Goal: Find specific page/section: Find specific page/section

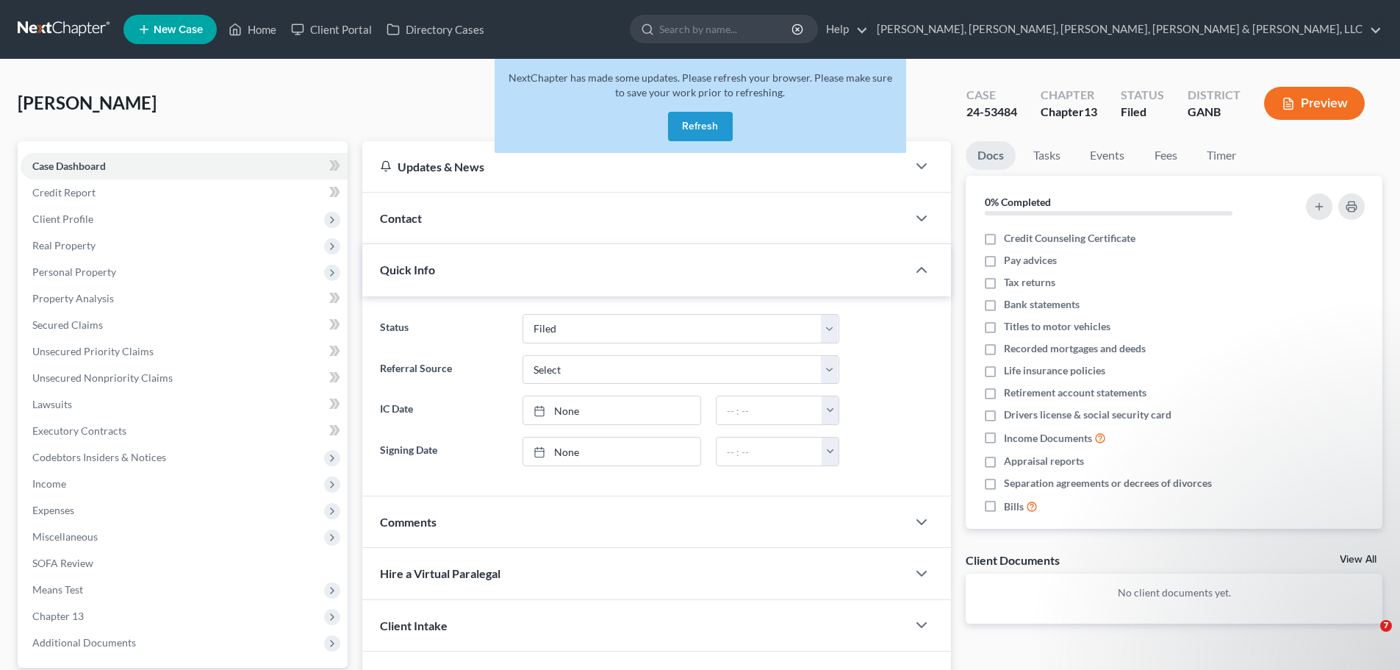
select select "2"
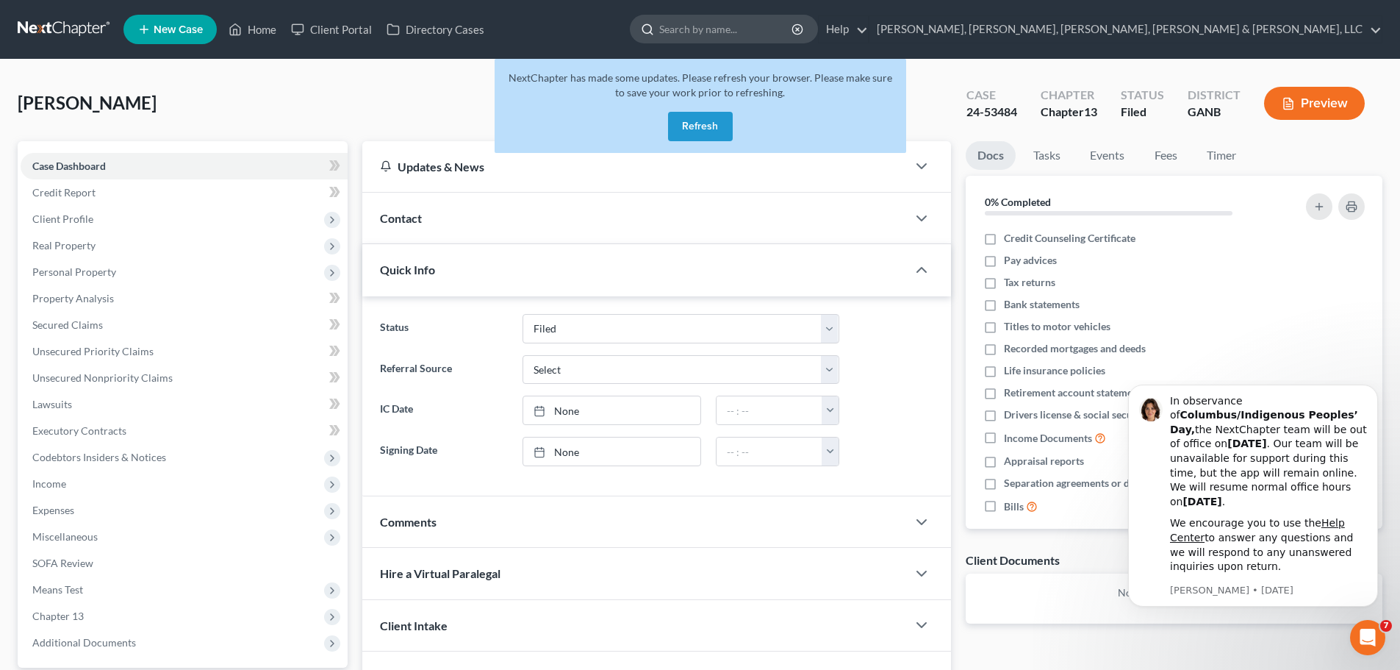
click at [794, 25] on input "search" at bounding box center [726, 28] width 134 height 27
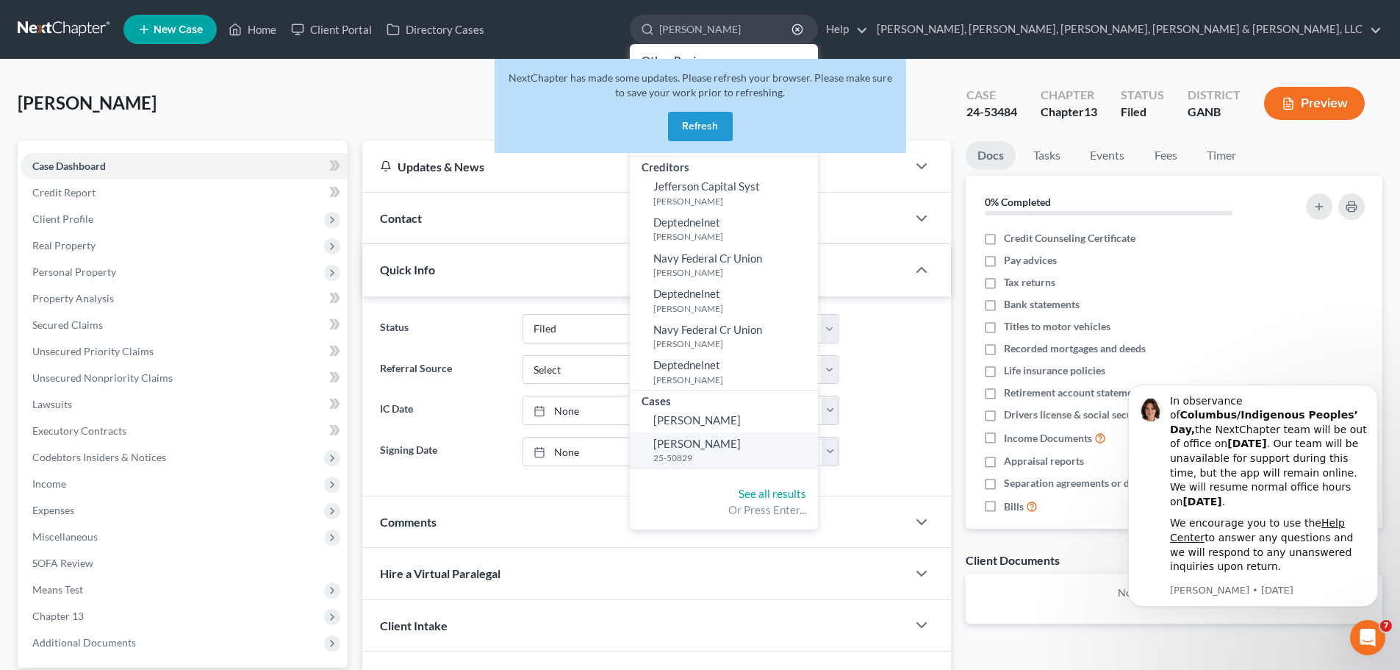
type input "[PERSON_NAME]"
click at [814, 451] on small "25-50829" at bounding box center [733, 457] width 161 height 12
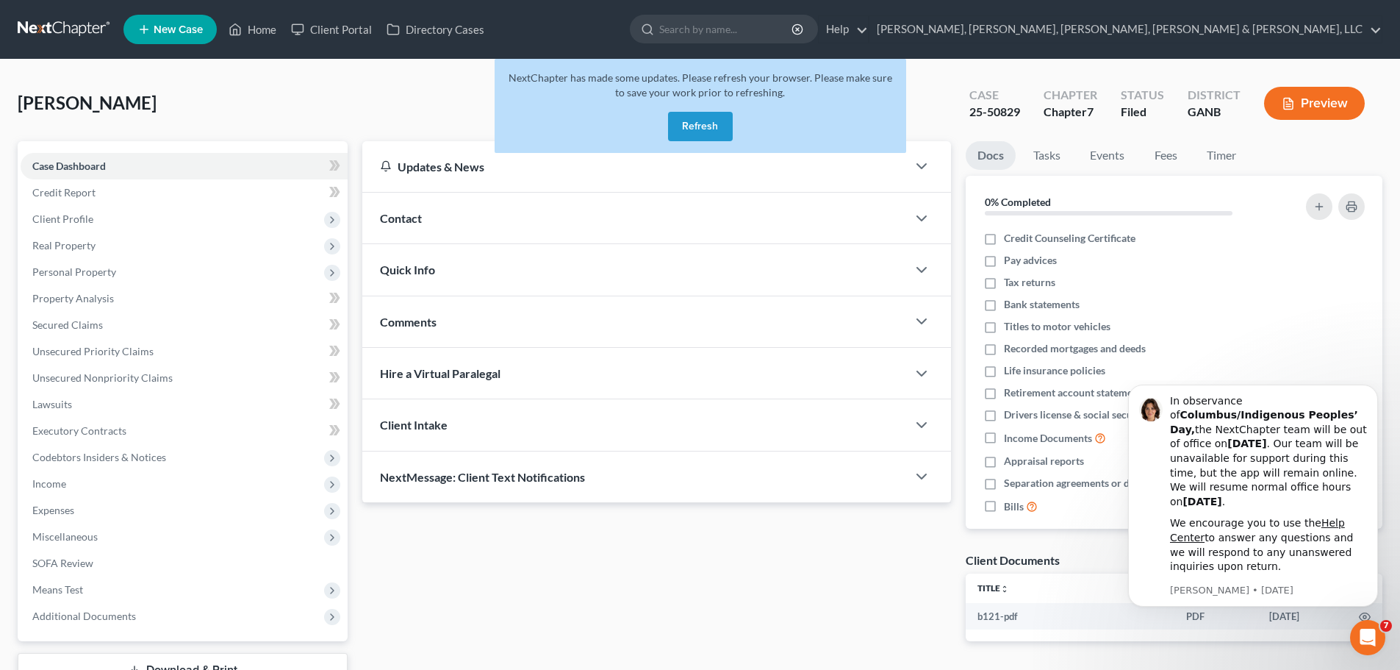
click at [886, 229] on div "Contact" at bounding box center [634, 218] width 545 height 51
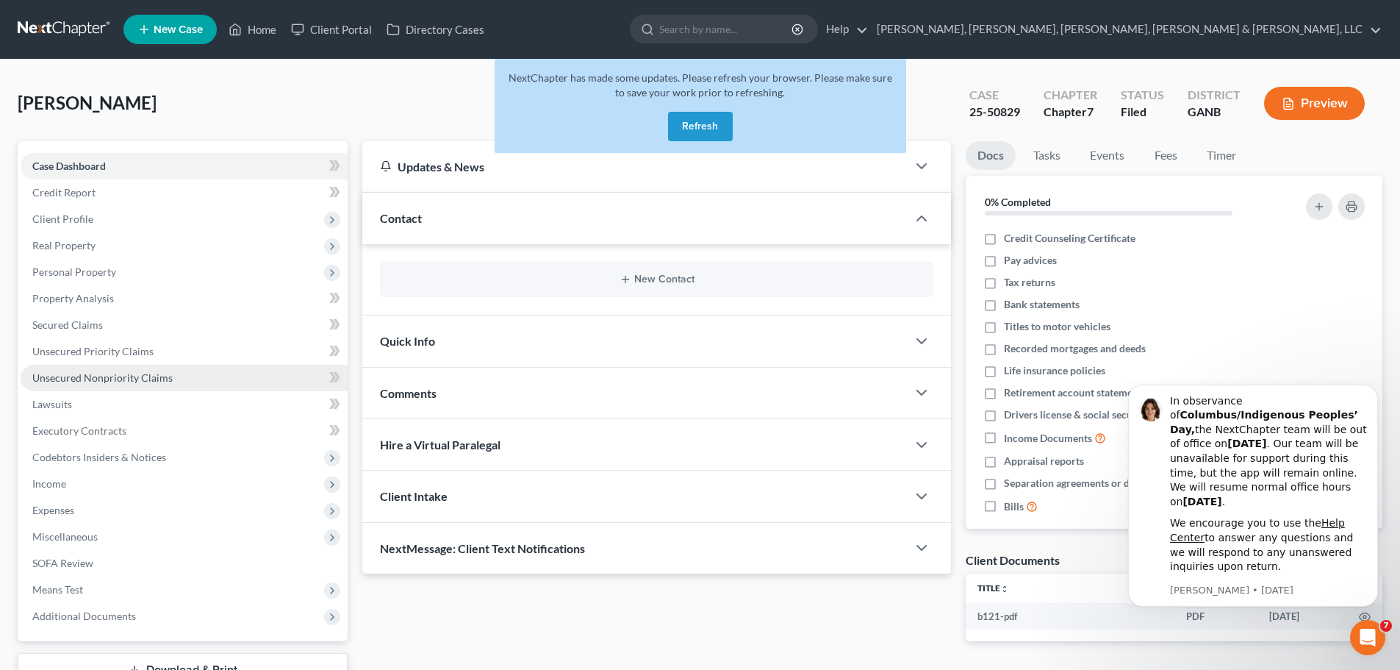
click at [212, 377] on link "Unsecured Nonpriority Claims" at bounding box center [184, 378] width 327 height 26
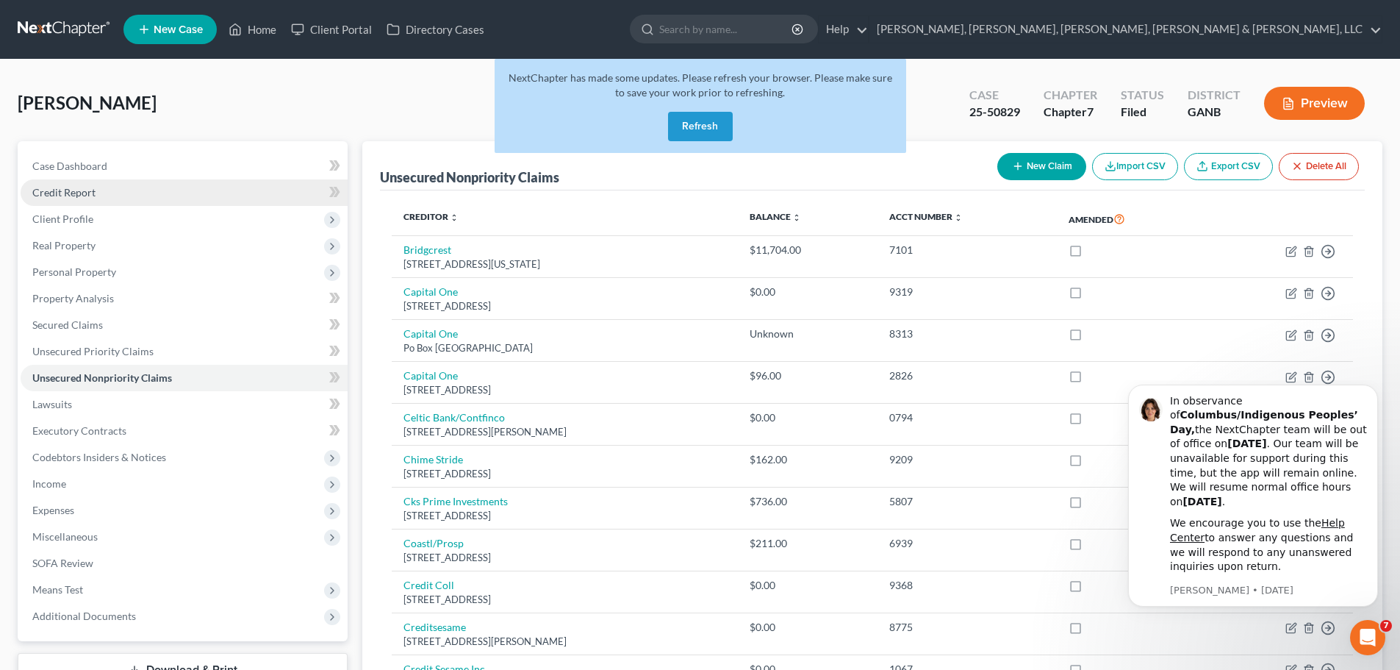
click at [68, 182] on link "Credit Report" at bounding box center [184, 192] width 327 height 26
